Goal: Task Accomplishment & Management: Complete application form

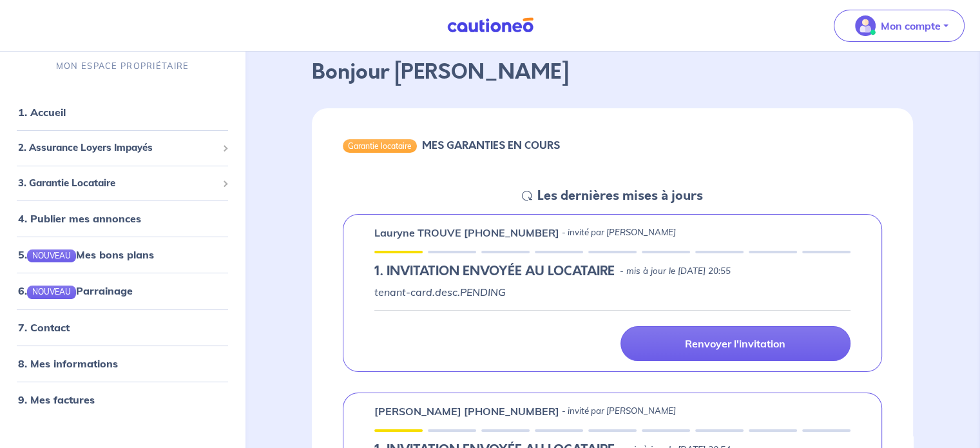
click at [702, 347] on p "Renvoyer l'invitation" at bounding box center [735, 343] width 101 height 13
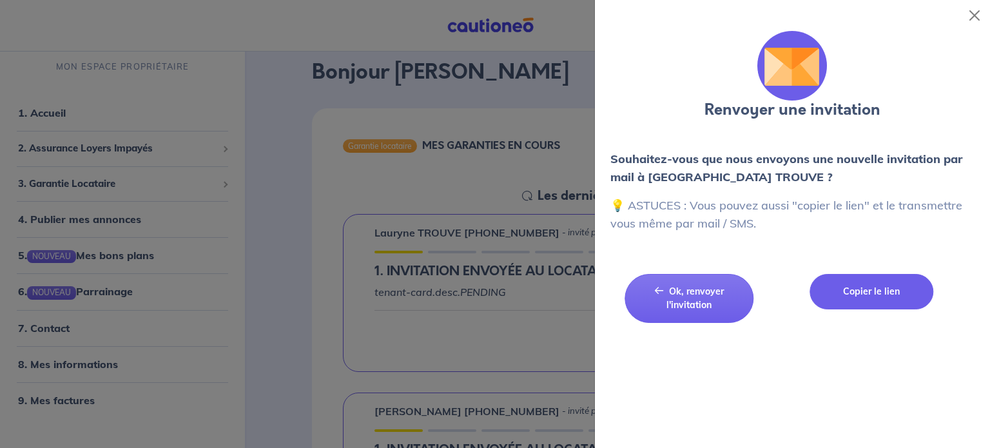
click at [876, 285] on button "Copier le lien" at bounding box center [871, 291] width 124 height 35
click at [976, 15] on button "Close" at bounding box center [974, 15] width 21 height 21
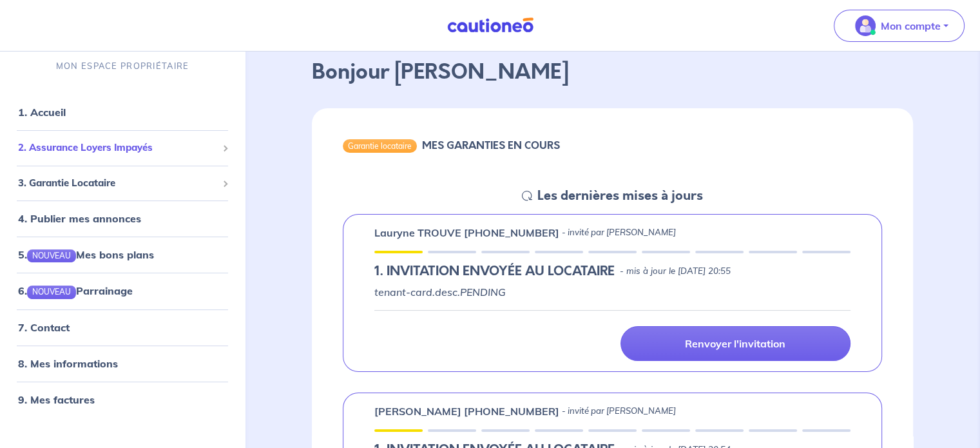
click at [60, 149] on span "2. Assurance Loyers Impayés" at bounding box center [117, 148] width 199 height 15
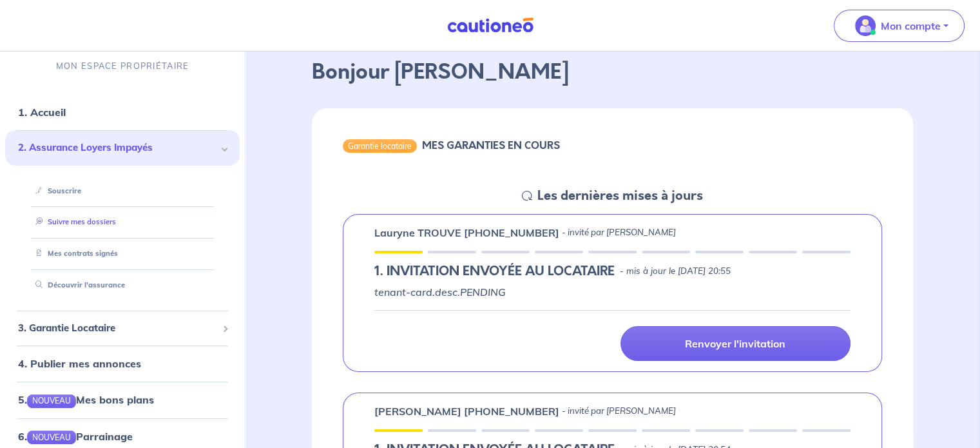
click at [99, 218] on link "Suivre mes dossiers" at bounding box center [73, 222] width 86 height 9
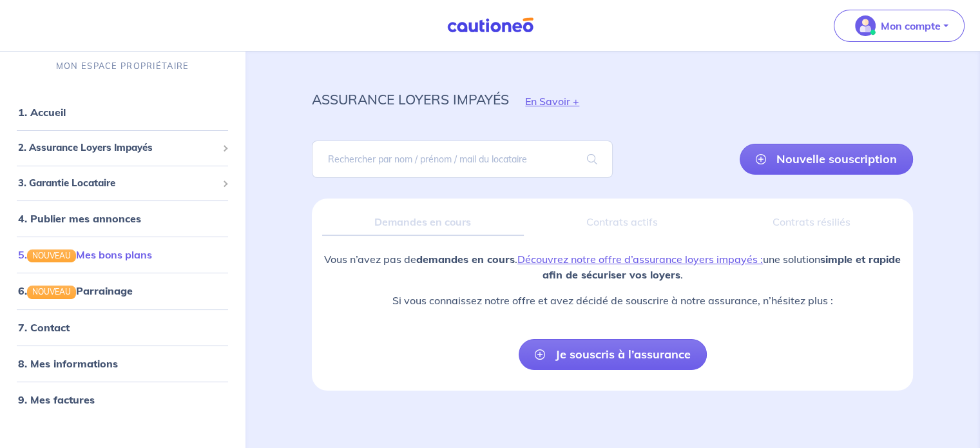
scroll to position [14, 0]
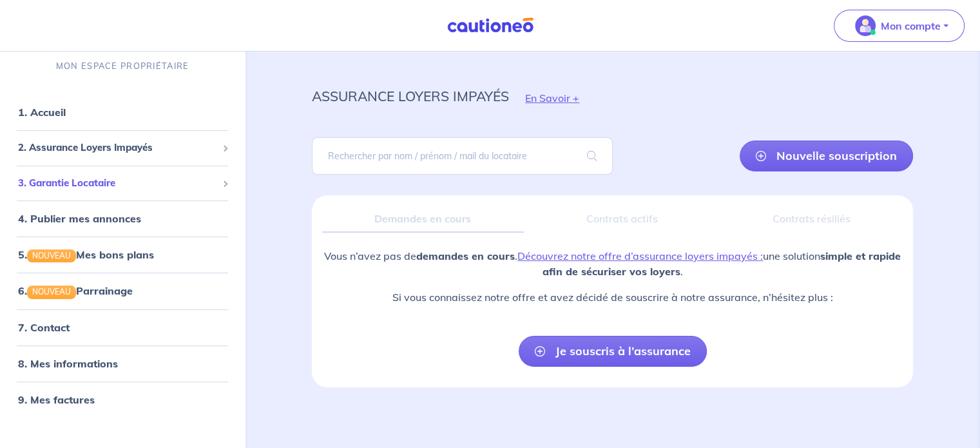
click at [117, 178] on span "3. Garantie Locataire" at bounding box center [117, 183] width 199 height 15
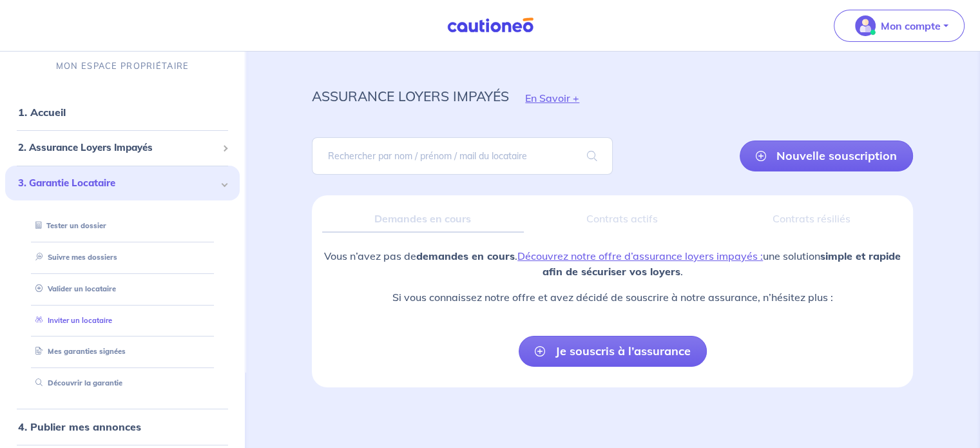
click at [103, 319] on link "Inviter un locataire" at bounding box center [71, 320] width 82 height 9
select select "FR"
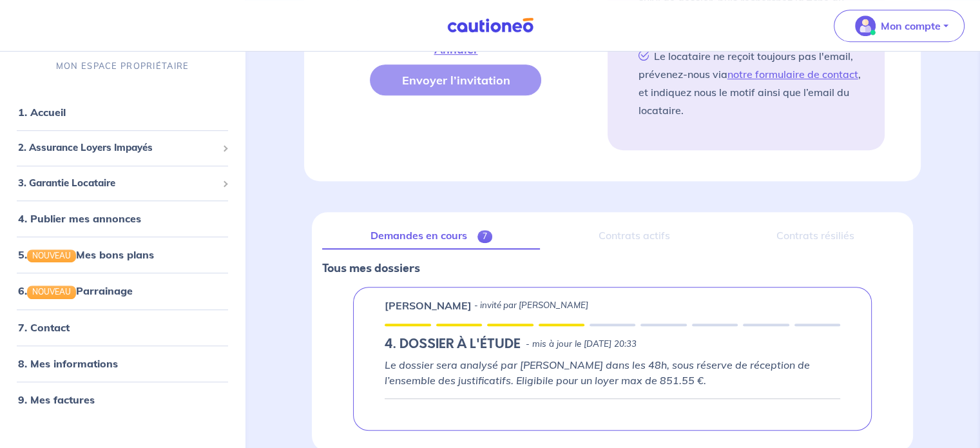
scroll to position [838, 0]
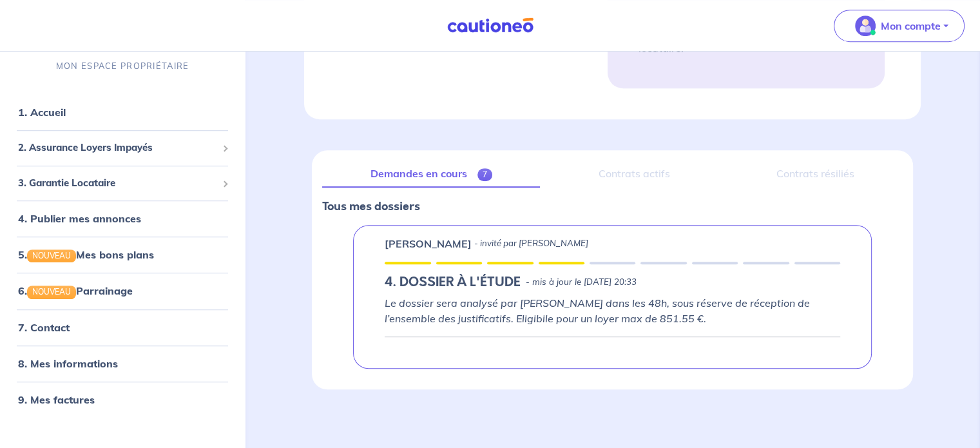
click at [433, 162] on link "Demandes en cours 7" at bounding box center [431, 173] width 218 height 27
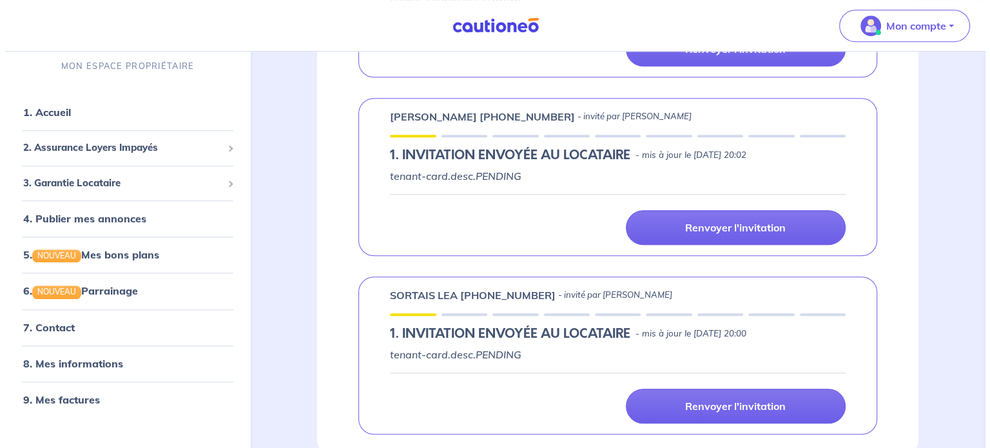
scroll to position [1063, 0]
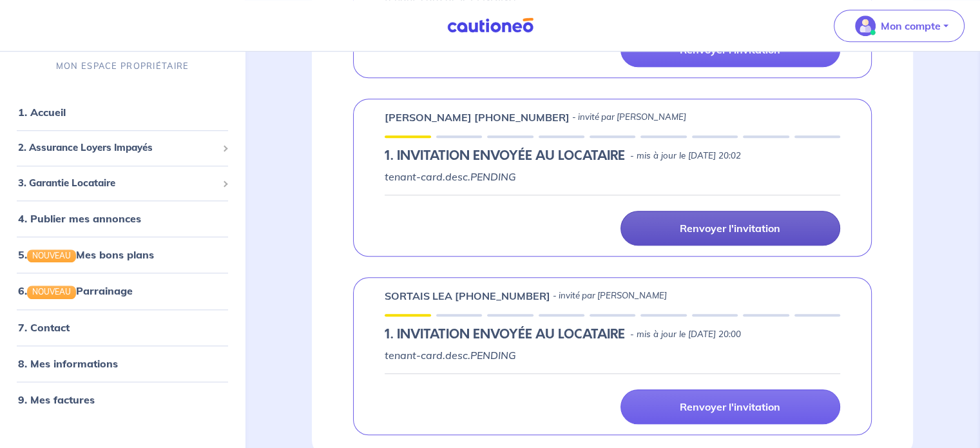
click at [788, 224] on link "Renvoyer l'invitation" at bounding box center [730, 228] width 220 height 35
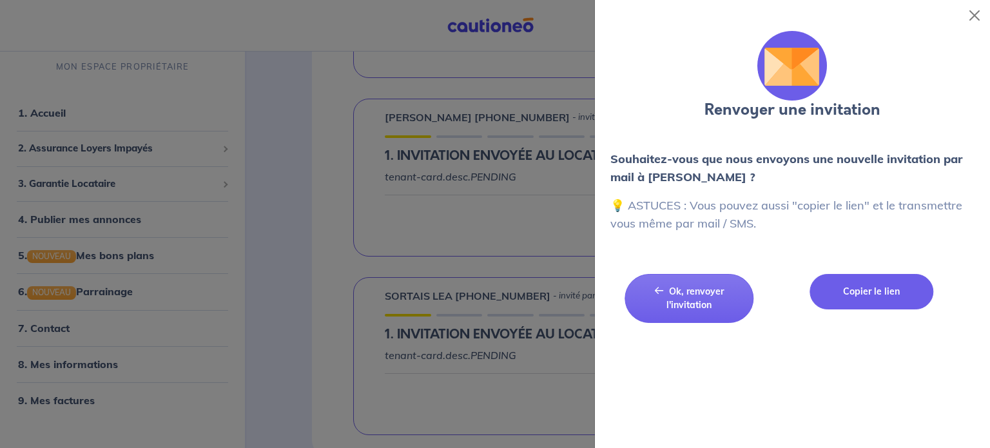
click at [881, 293] on button "Copier le lien" at bounding box center [871, 291] width 124 height 35
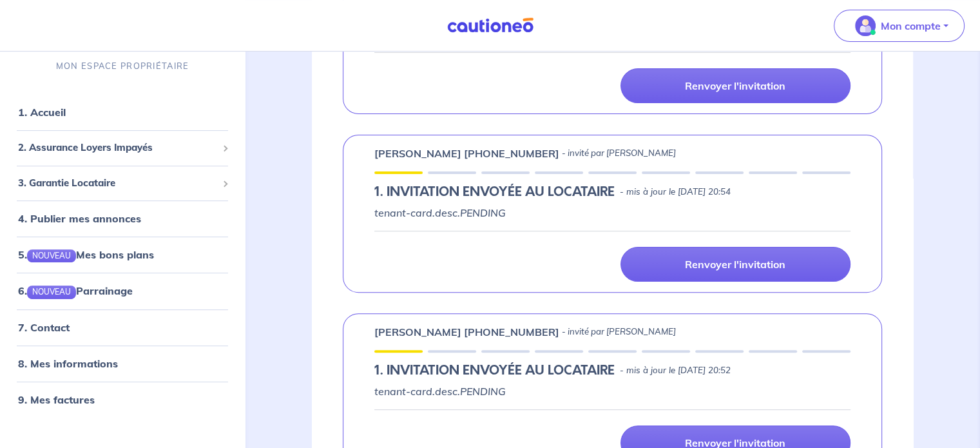
scroll to position [387, 0]
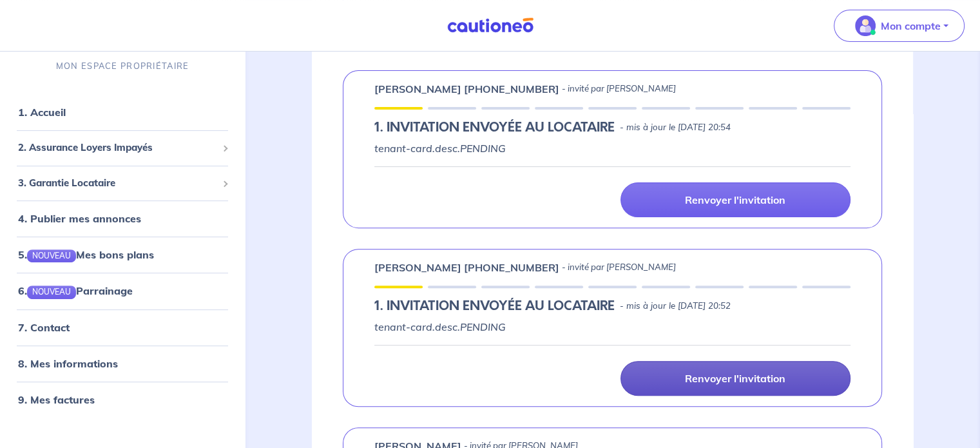
click at [718, 368] on link "Renvoyer l'invitation" at bounding box center [735, 378] width 230 height 35
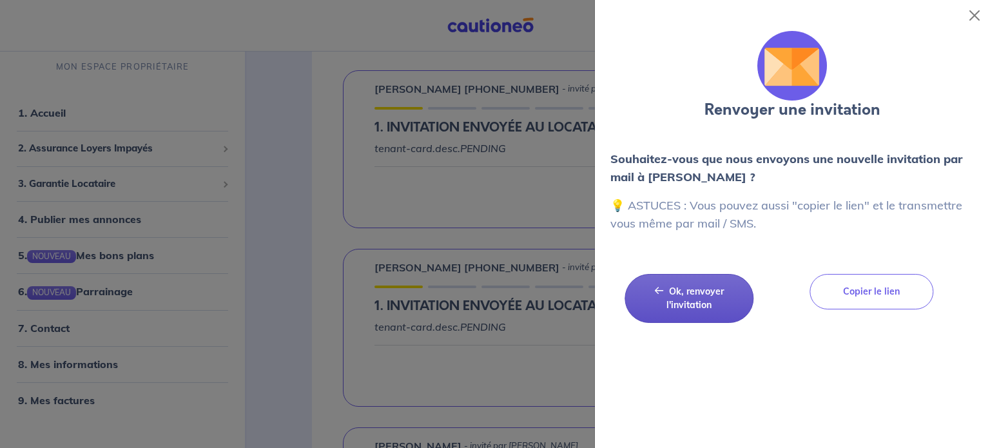
click at [683, 303] on span "Ok, renvoyer l'invitation" at bounding box center [694, 297] width 57 height 25
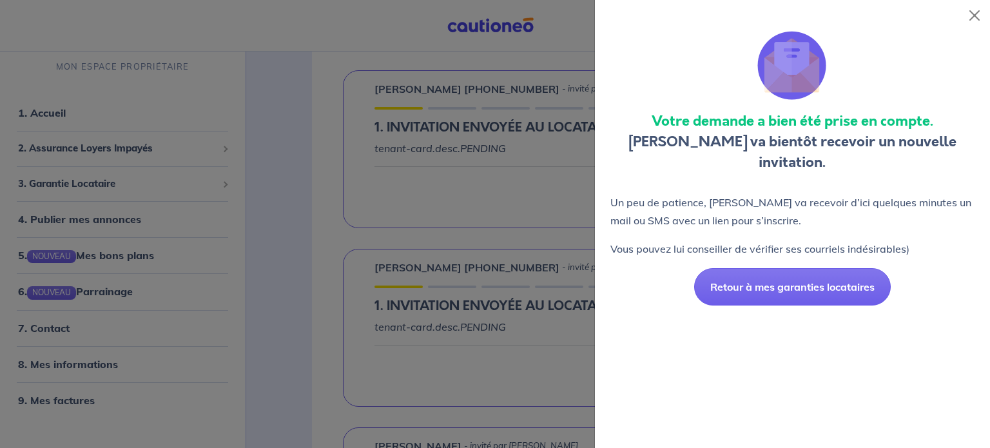
click at [744, 267] on div "Un peu de patience, Sabrina KHAN va recevoir d’ici quelques minutes un mail ou …" at bounding box center [792, 230] width 364 height 75
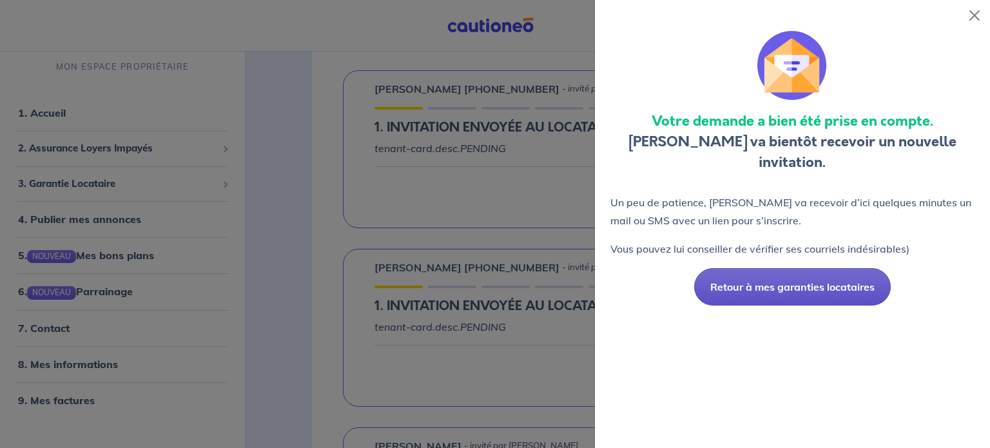
click at [751, 278] on button "Retour à mes garanties locataires" at bounding box center [792, 286] width 197 height 37
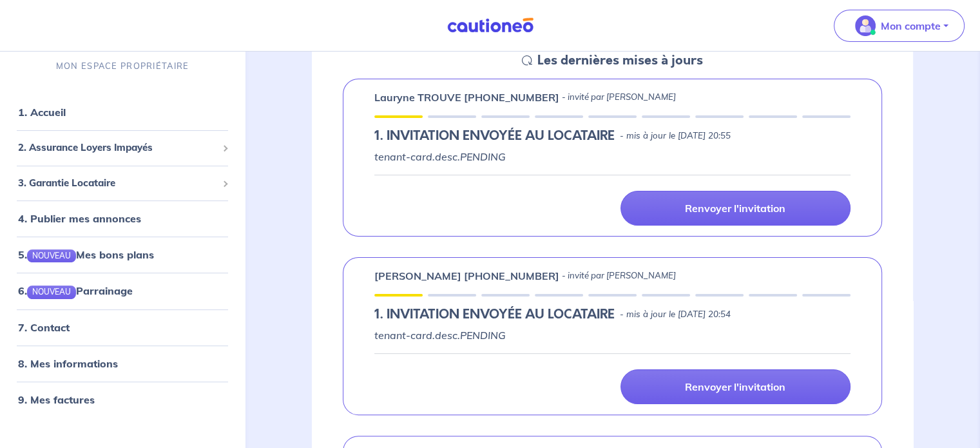
scroll to position [64, 0]
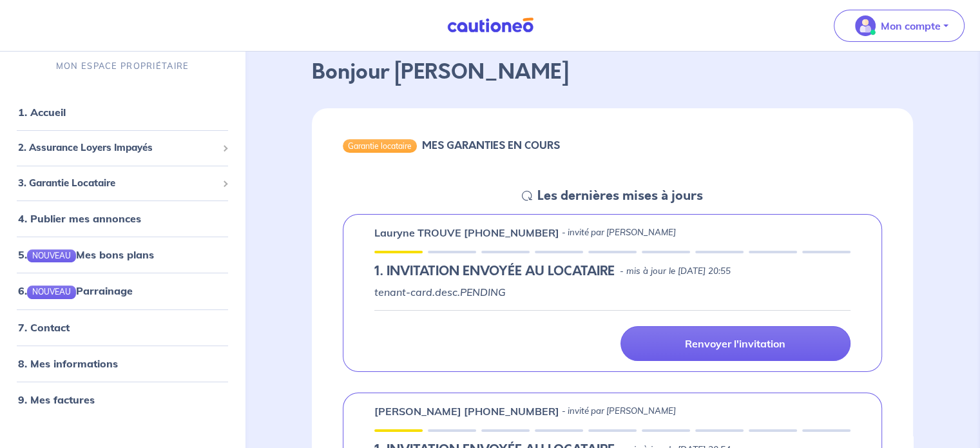
click at [392, 252] on div at bounding box center [398, 252] width 48 height 3
click at [686, 325] on div "Renvoyer l'invitation" at bounding box center [612, 335] width 476 height 51
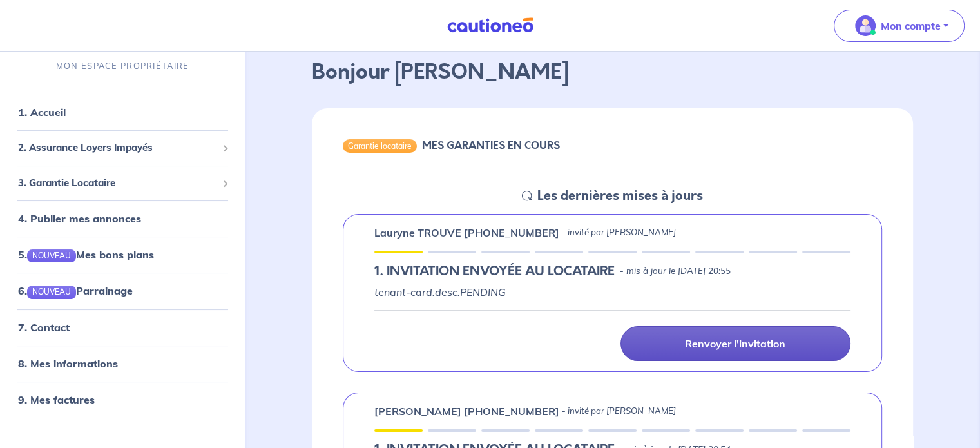
click at [693, 332] on link "Renvoyer l'invitation" at bounding box center [735, 343] width 230 height 35
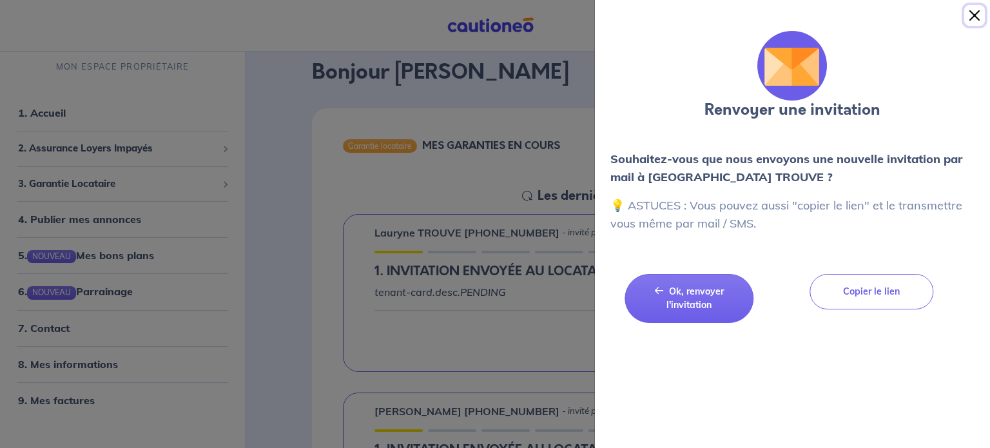
click at [976, 19] on button "Close" at bounding box center [974, 15] width 21 height 21
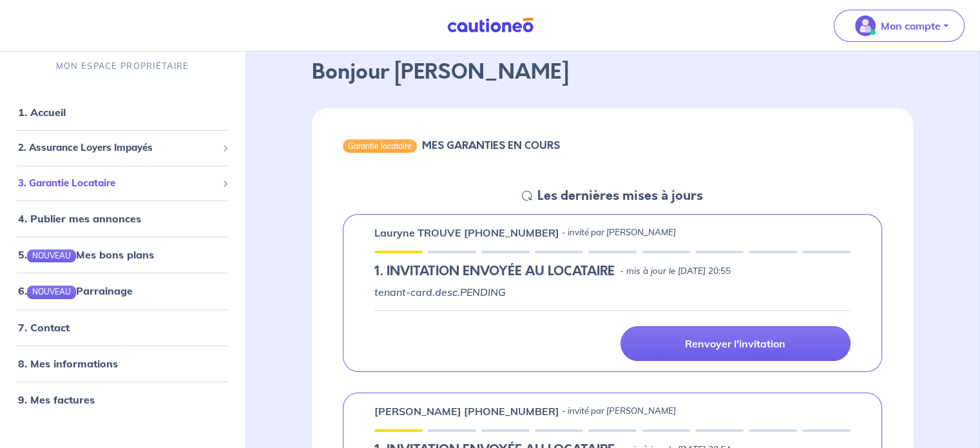
click at [95, 180] on span "3. Garantie Locataire" at bounding box center [117, 183] width 199 height 15
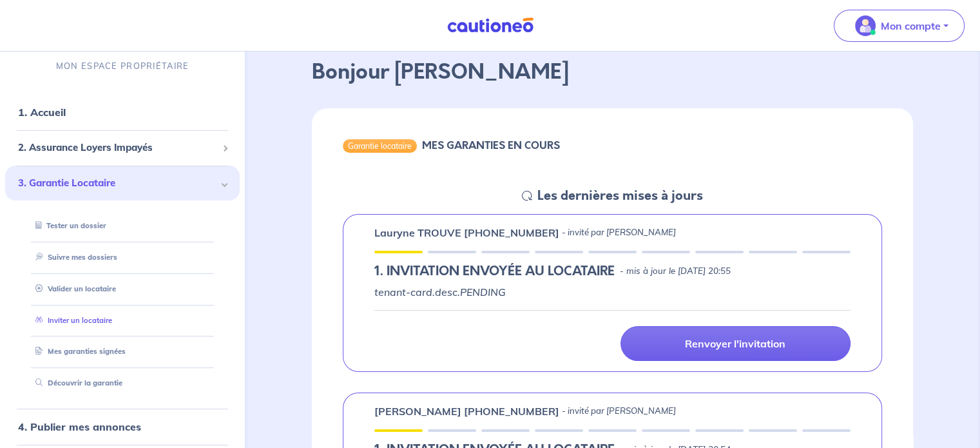
click at [112, 316] on link "Inviter un locataire" at bounding box center [71, 320] width 82 height 9
select select "FR"
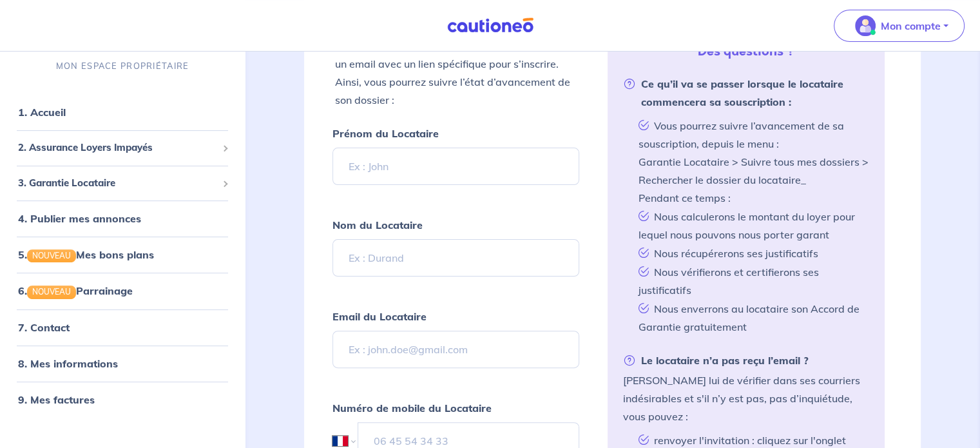
scroll to position [322, 0]
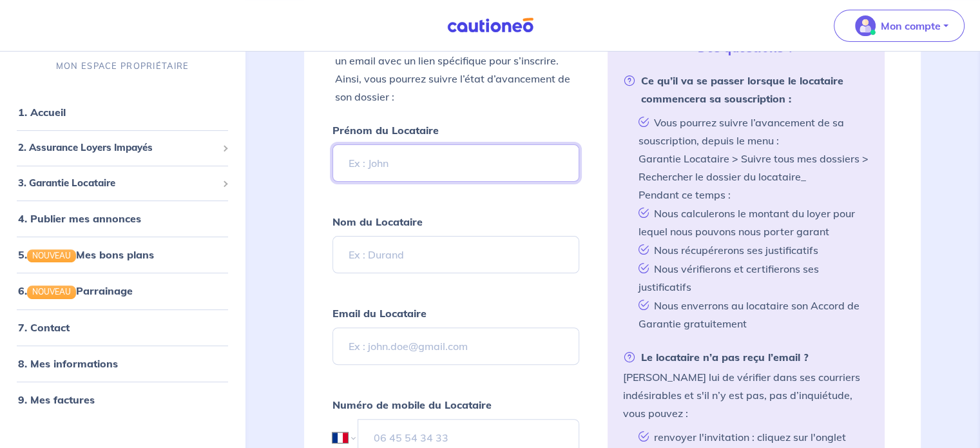
click at [423, 162] on input "Prénom du Locataire" at bounding box center [455, 162] width 246 height 37
paste input "Lauryne"
type input "Lauryne"
click at [398, 249] on input "Nom du Locataire" at bounding box center [455, 254] width 246 height 37
type input "TROUVE"
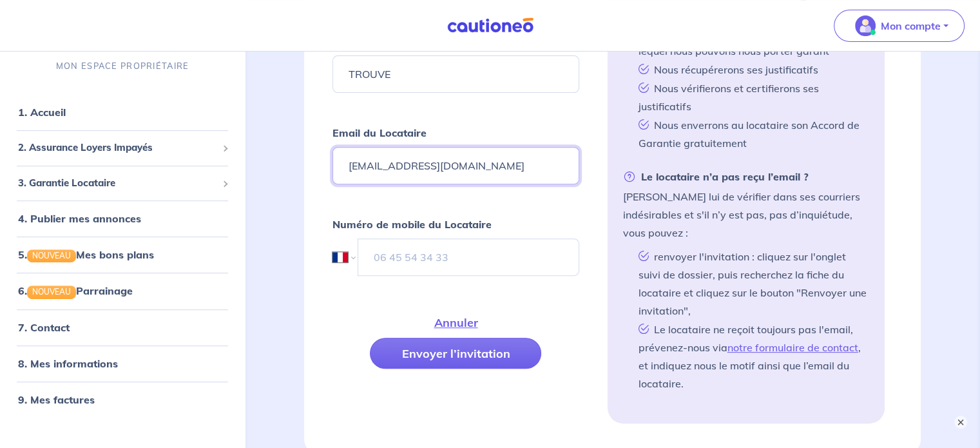
scroll to position [515, 0]
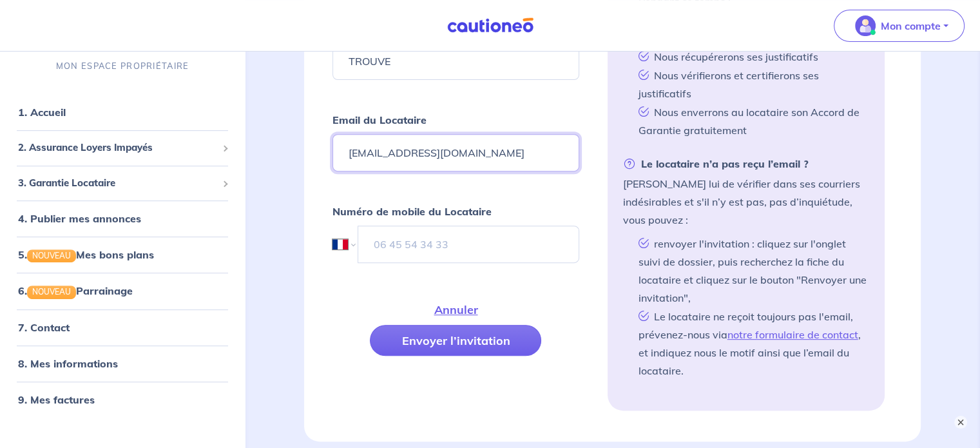
type input "lrntrouve@gmail.com"
click at [420, 247] on input "tel" at bounding box center [468, 244] width 221 height 37
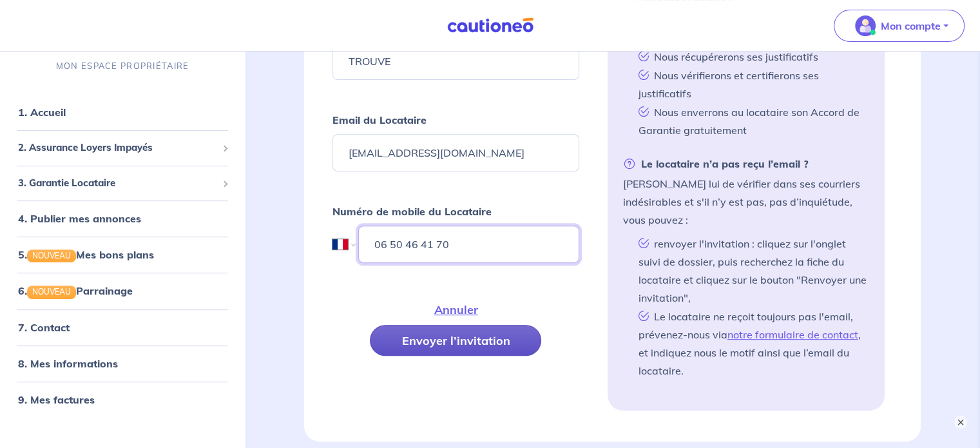
type input "06 50 46 41 70"
click at [466, 339] on button "Envoyer l’invitation" at bounding box center [455, 340] width 171 height 31
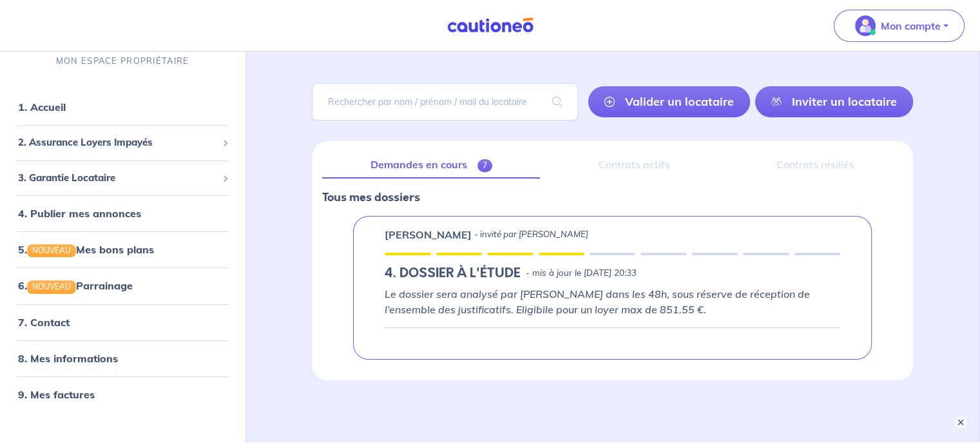
scroll to position [48, 0]
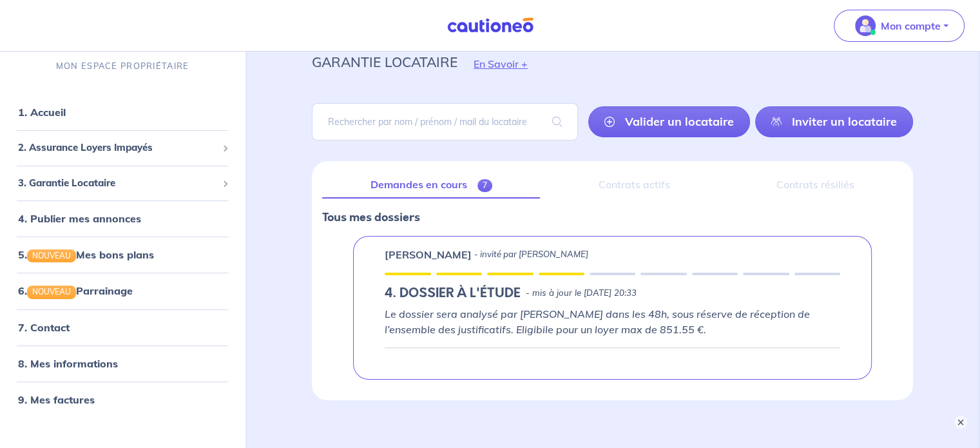
click at [428, 175] on link "Demandes en cours 7" at bounding box center [431, 184] width 218 height 27
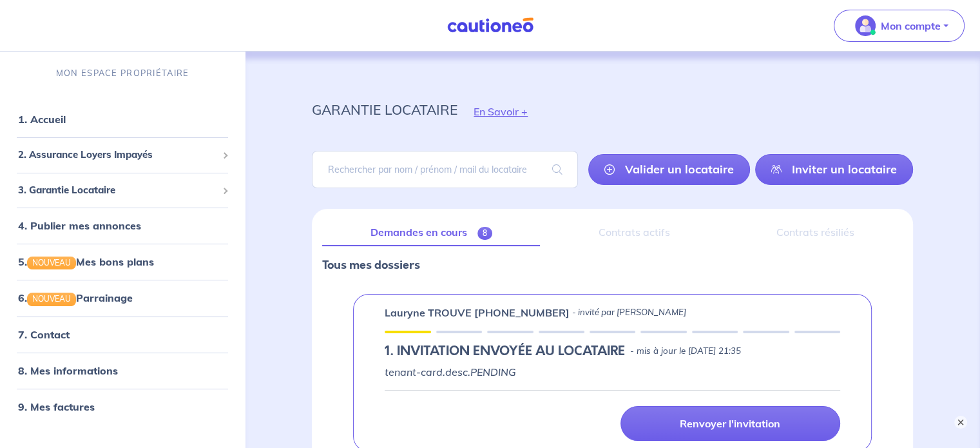
scroll to position [64, 0]
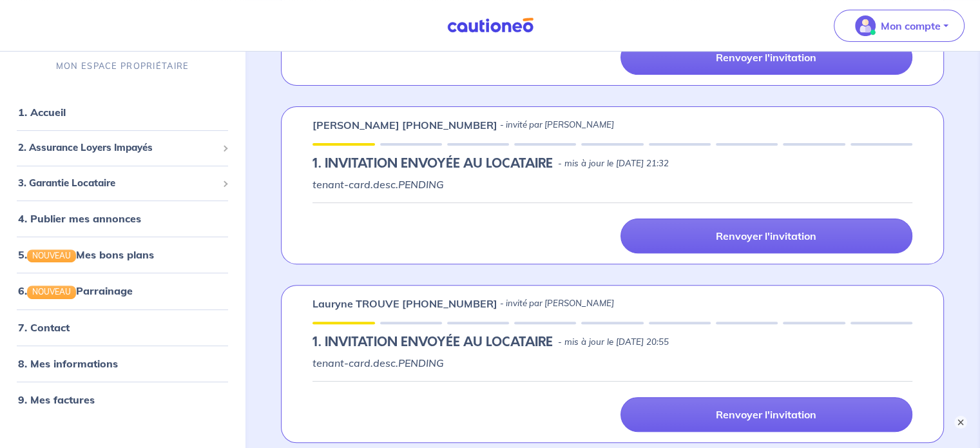
scroll to position [451, 0]
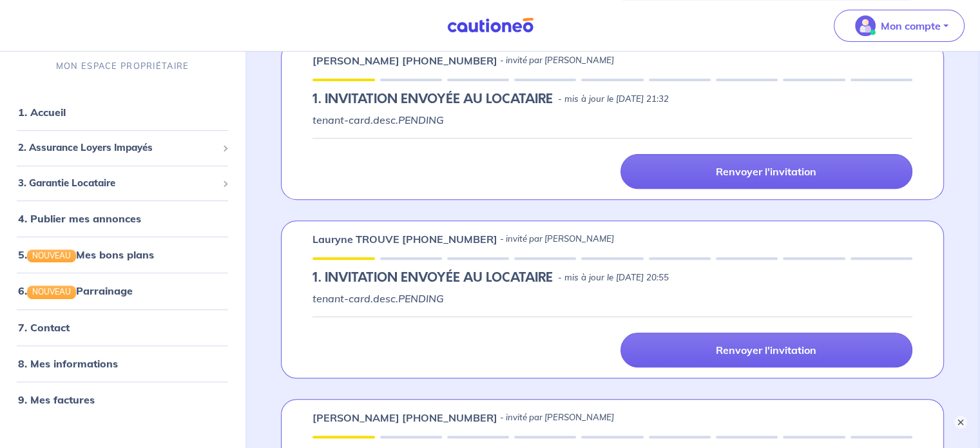
click at [439, 325] on div "Renvoyer l'invitation" at bounding box center [612, 341] width 600 height 51
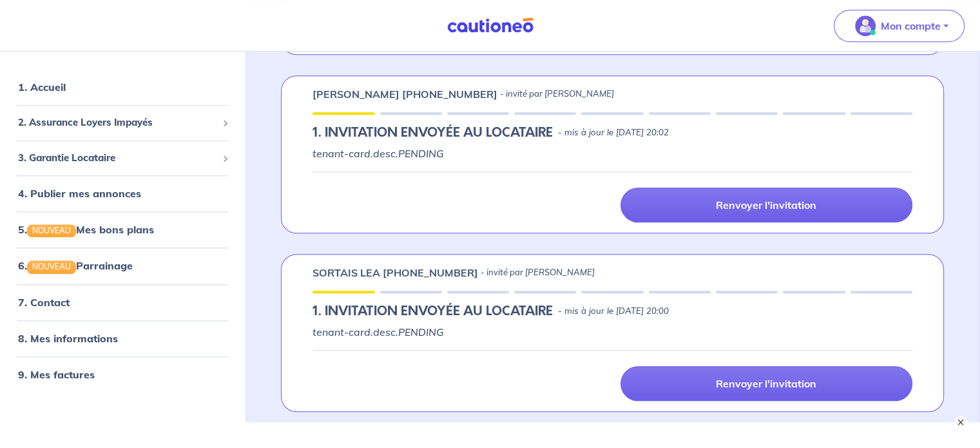
scroll to position [1151, 0]
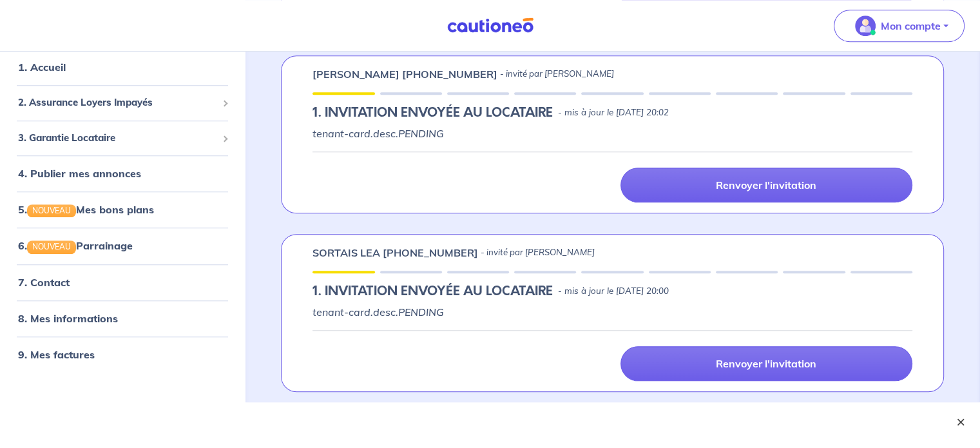
click at [964, 417] on button "×" at bounding box center [960, 421] width 15 height 15
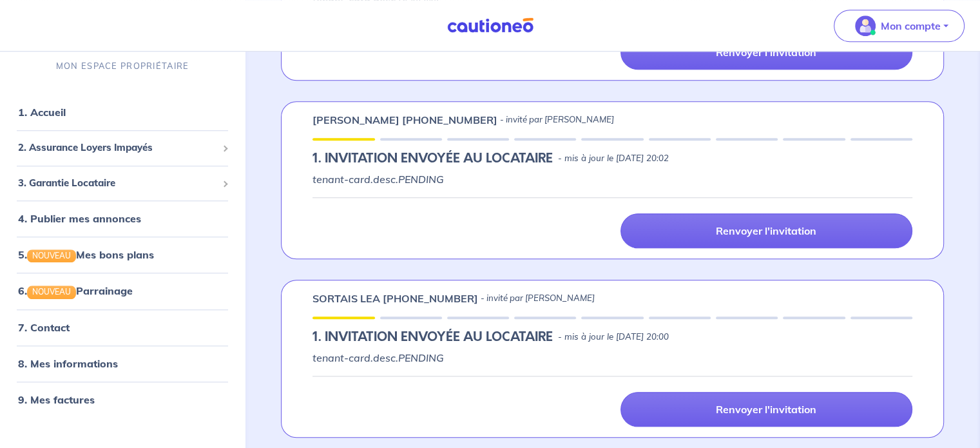
scroll to position [1100, 0]
